Goal: Go to known website: Access a specific website the user already knows

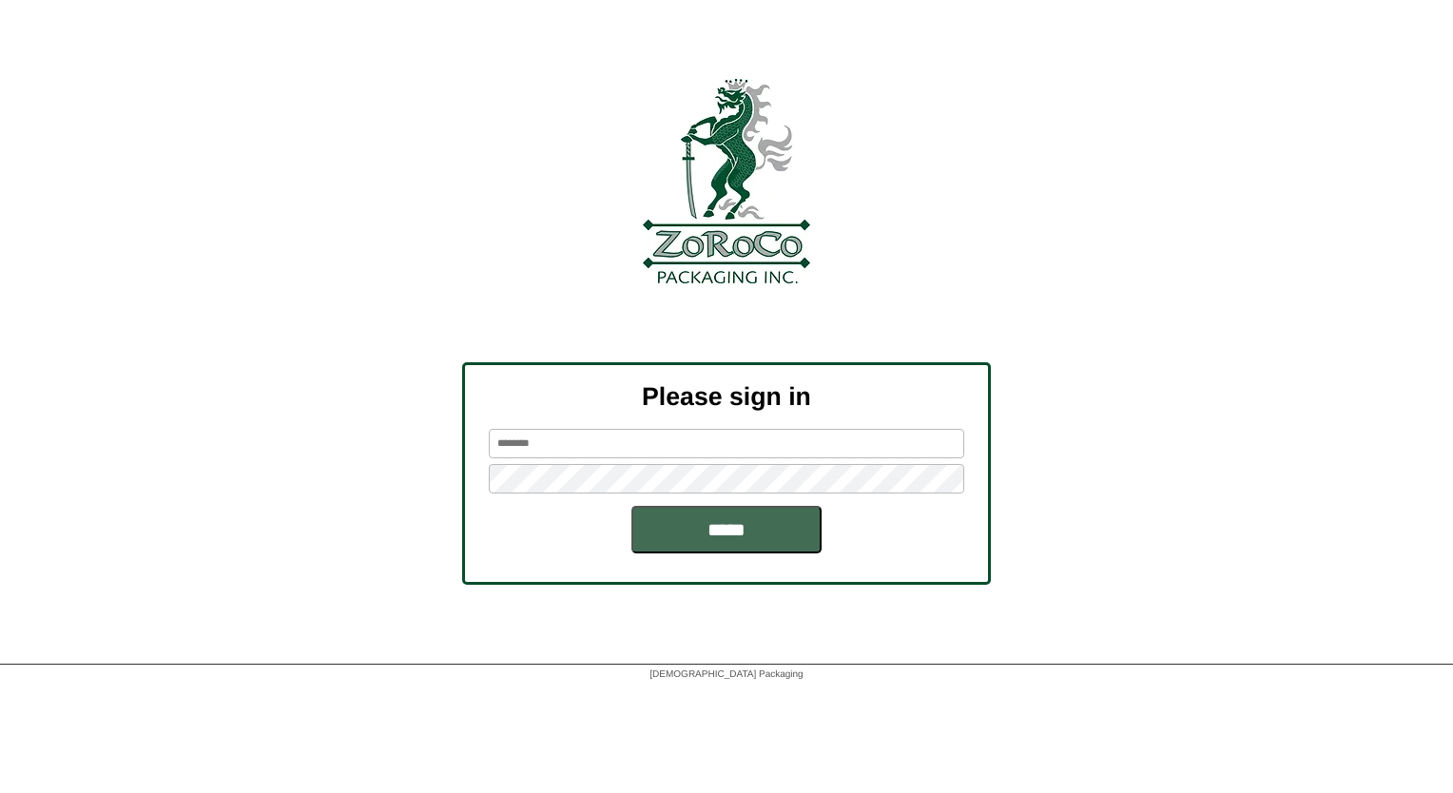
type input "********"
click at [674, 549] on input "*****" at bounding box center [727, 530] width 190 height 48
type input "********"
click at [682, 512] on input "*****" at bounding box center [727, 530] width 190 height 48
